Goal: Complete application form: Complete application form

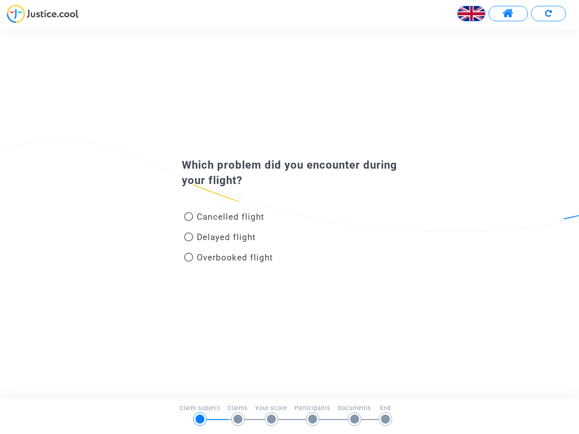
click at [471, 14] on img at bounding box center [471, 13] width 27 height 27
click at [508, 14] on span at bounding box center [508, 14] width 11 height 12
click at [548, 14] on div at bounding box center [289, 17] width 579 height 25
click at [290, 214] on div "Cancelled flight" at bounding box center [275, 219] width 200 height 20
click at [224, 219] on span "Cancelled flight" at bounding box center [230, 217] width 67 height 10
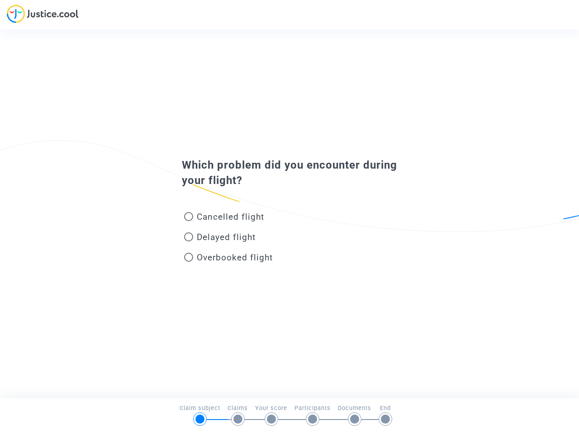
click at [189, 221] on input "Cancelled flight" at bounding box center [188, 221] width 0 height 0
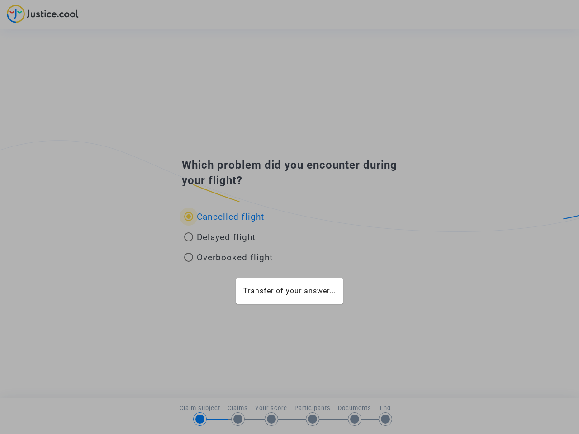
radio input "true"
click at [224, 217] on div "Transfer of your answer..." at bounding box center [289, 217] width 579 height 434
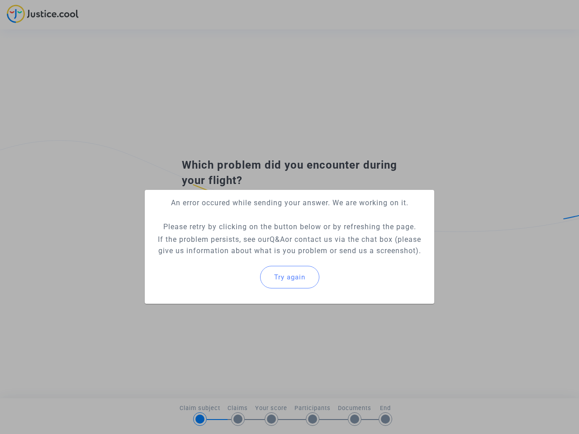
click at [220, 239] on p "If the problem persists, see our Q&A or contact us via the chat box (please giv…" at bounding box center [289, 245] width 275 height 23
click at [220, 237] on p "If the problem persists, see our Q&A or contact us via the chat box (please giv…" at bounding box center [289, 245] width 275 height 23
click at [228, 259] on div "Try again" at bounding box center [289, 277] width 275 height 39
click at [228, 257] on mat-card "An error occured while sending your answer. We are working on it. Please retry …" at bounding box center [290, 247] width 290 height 114
